Goal: Task Accomplishment & Management: Manage account settings

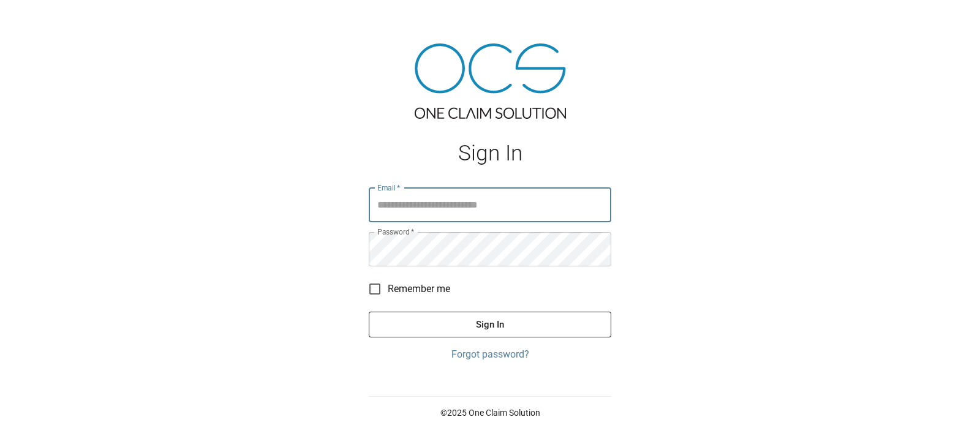
type input "**********"
click at [481, 326] on button "Sign In" at bounding box center [490, 325] width 243 height 26
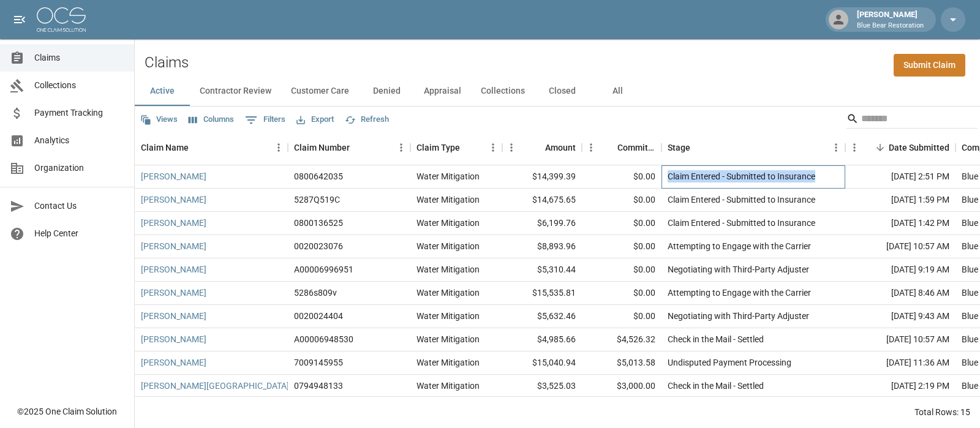
drag, startPoint x: 818, startPoint y: 176, endPoint x: 663, endPoint y: 182, distance: 155.1
click at [663, 182] on div "Claim Entered - Submitted to Insurance" at bounding box center [754, 176] width 184 height 23
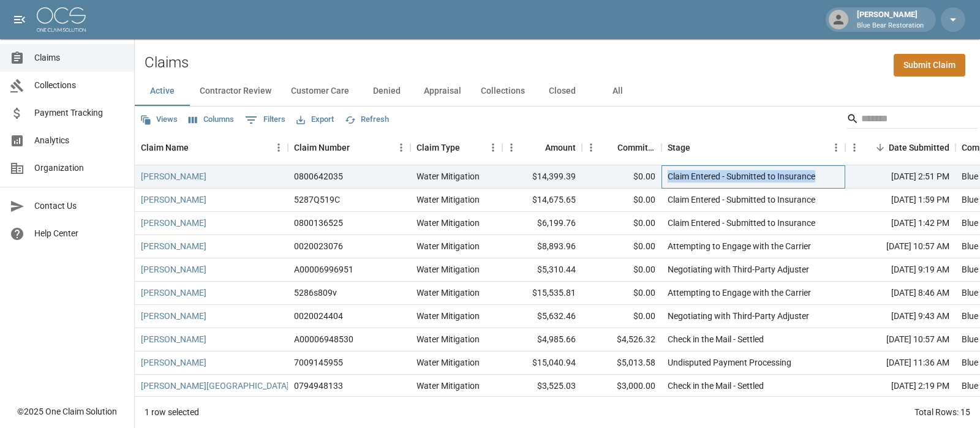
copy div "Claim Entered - Submitted to Insurance"
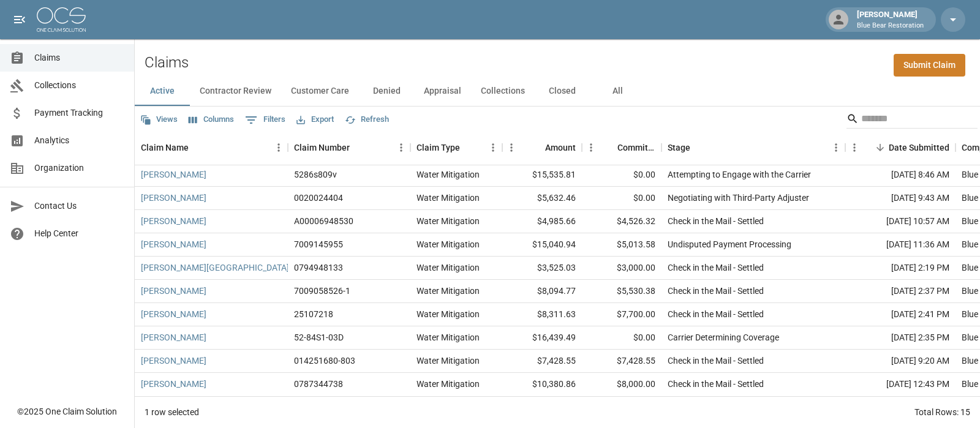
scroll to position [107, 0]
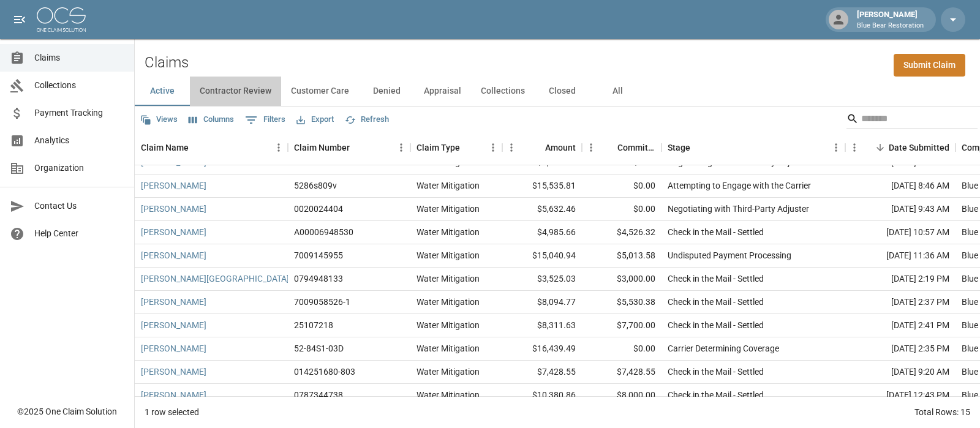
click at [235, 91] on button "Contractor Review" at bounding box center [235, 91] width 91 height 29
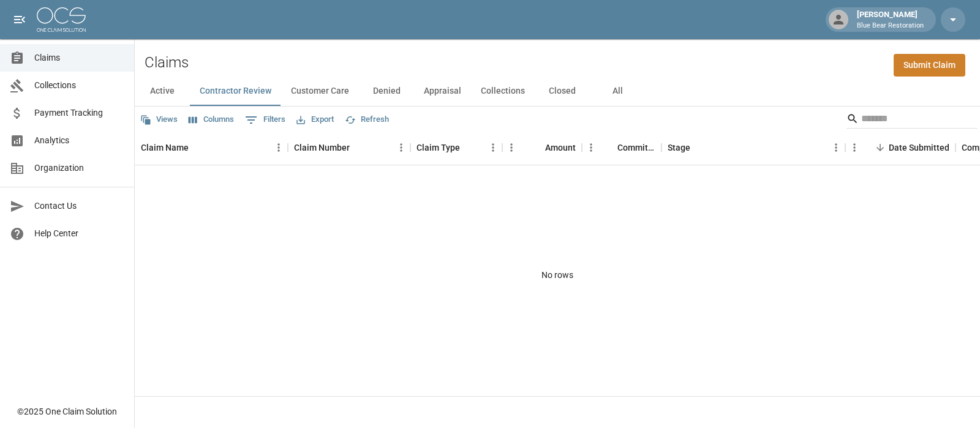
click at [325, 89] on button "Customer Care" at bounding box center [320, 91] width 78 height 29
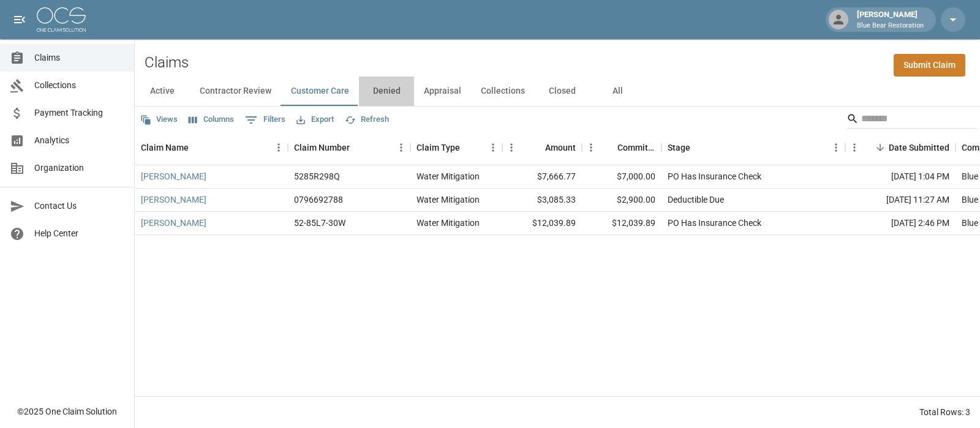
click at [385, 94] on button "Denied" at bounding box center [386, 91] width 55 height 29
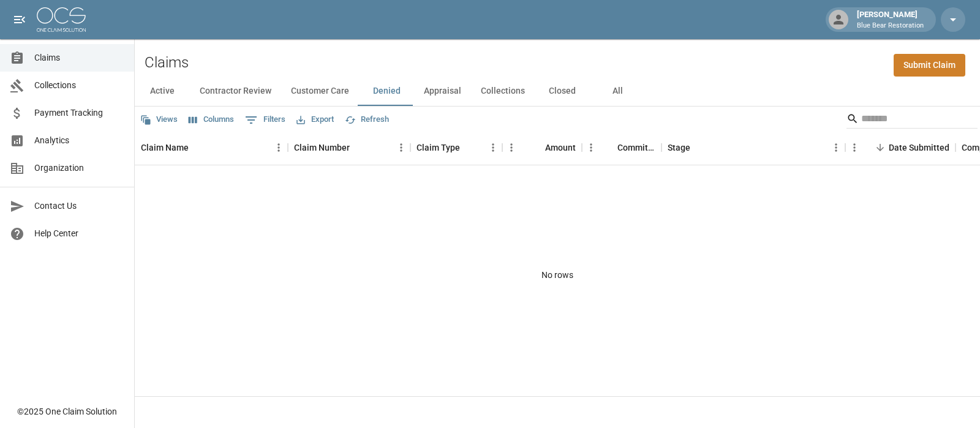
click at [437, 90] on button "Appraisal" at bounding box center [442, 91] width 57 height 29
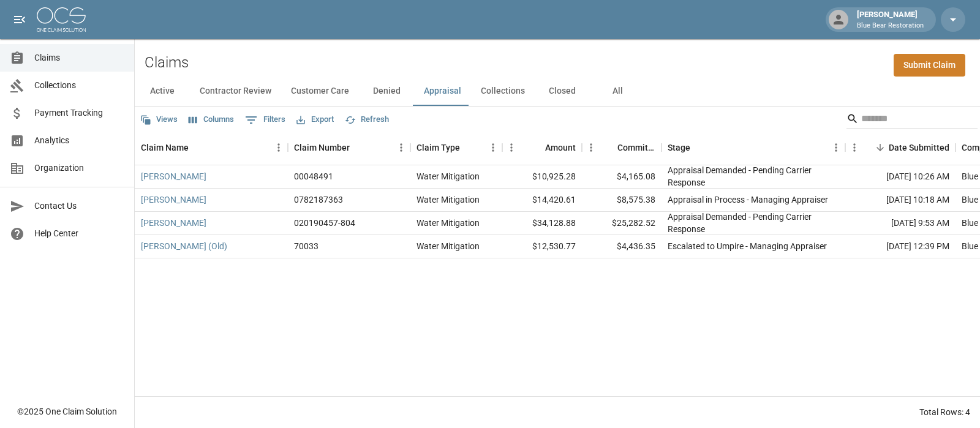
click at [489, 94] on button "Collections" at bounding box center [503, 91] width 64 height 29
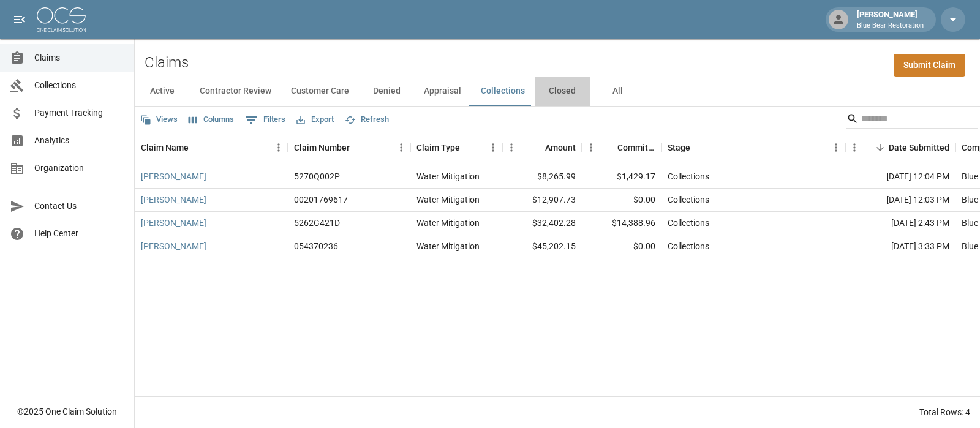
click at [572, 94] on button "Closed" at bounding box center [562, 91] width 55 height 29
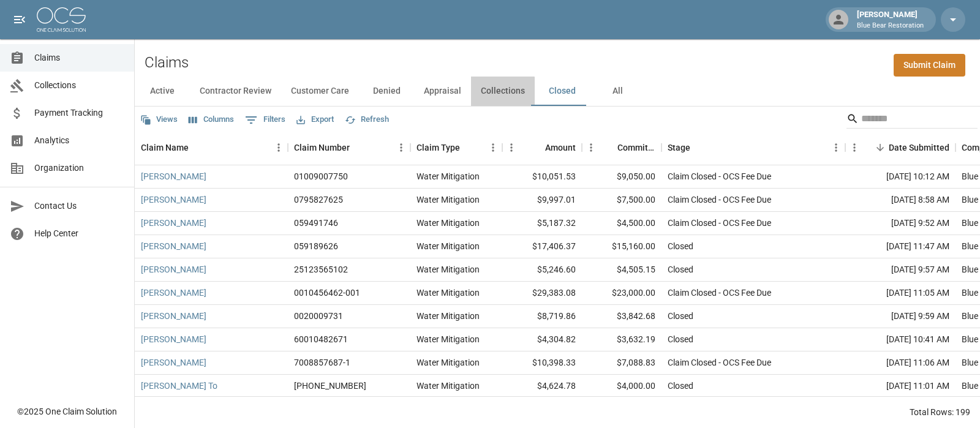
click at [485, 96] on button "Collections" at bounding box center [503, 91] width 64 height 29
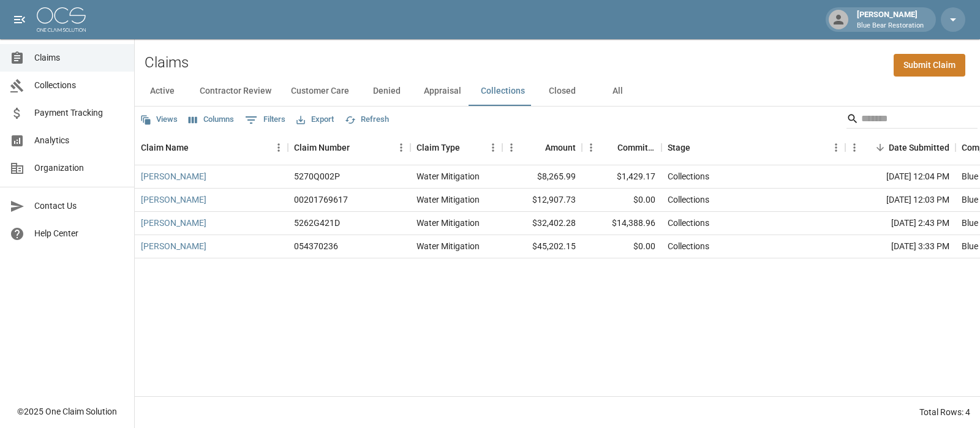
click at [435, 93] on button "Appraisal" at bounding box center [442, 91] width 57 height 29
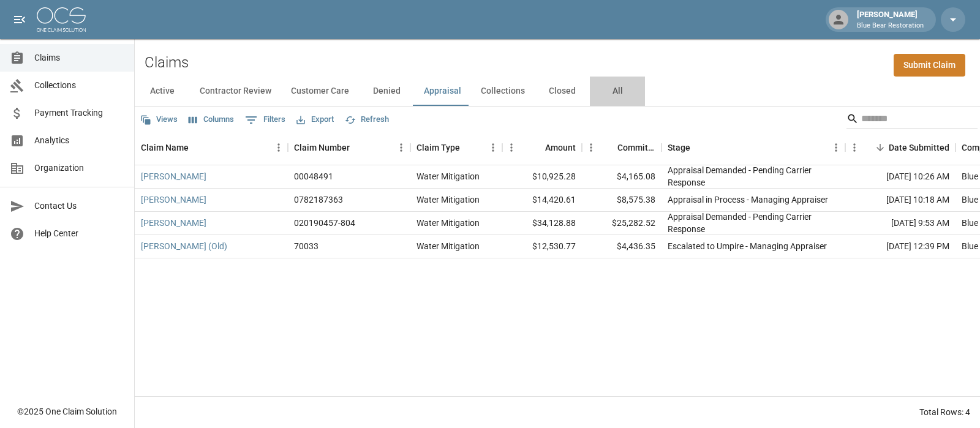
click at [613, 92] on button "All" at bounding box center [617, 91] width 55 height 29
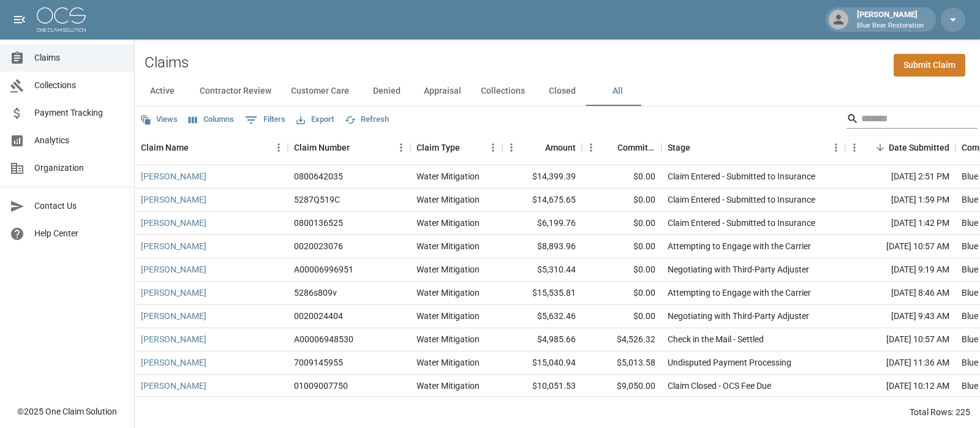
click at [861, 119] on input "Search" at bounding box center [910, 119] width 98 height 20
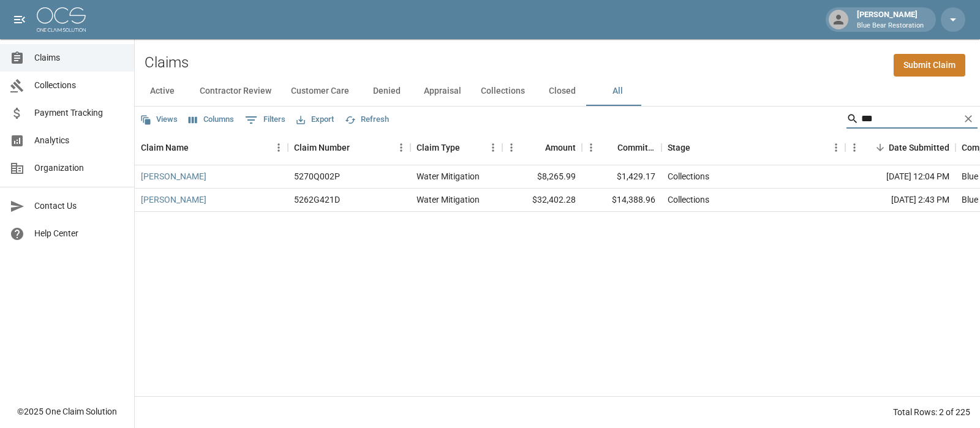
type input "***"
